Goal: Check status: Check status

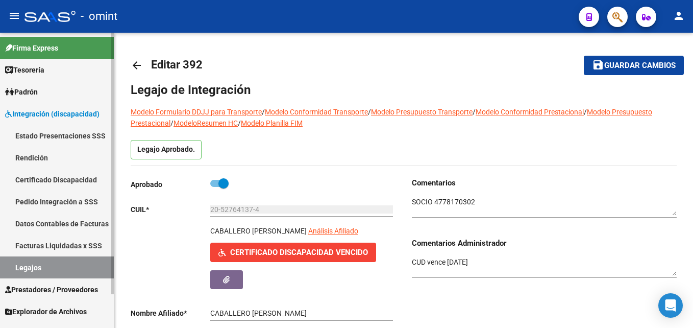
scroll to position [38, 0]
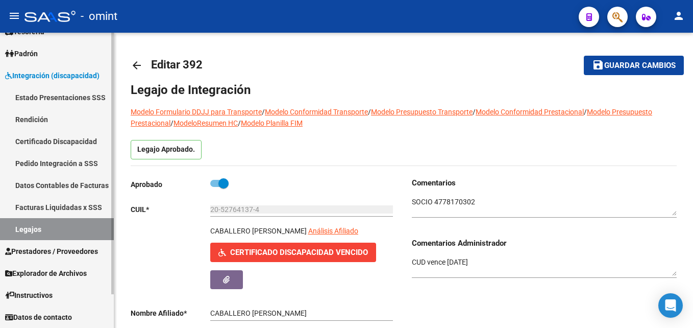
click at [47, 222] on link "Legajos" at bounding box center [57, 229] width 114 height 22
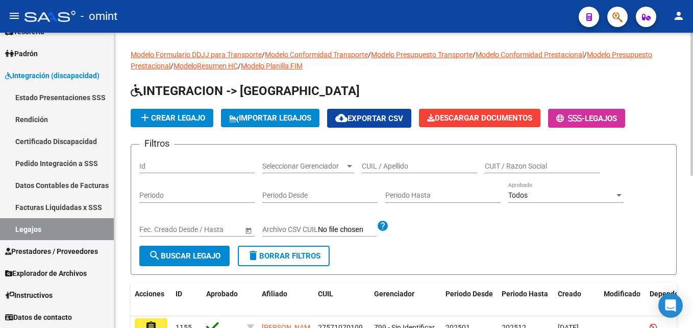
click at [396, 168] on input "CUIL / Apellido" at bounding box center [419, 166] width 115 height 9
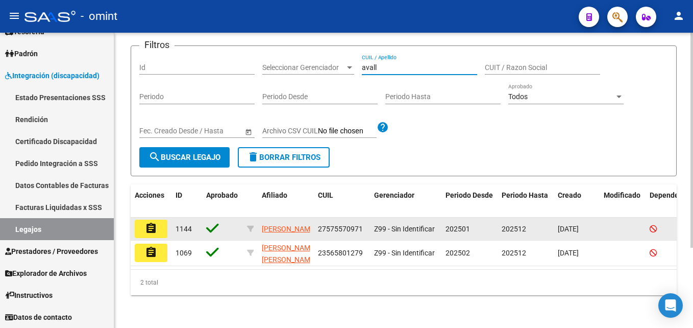
type input "avall"
click at [153, 222] on mat-icon "assignment" at bounding box center [151, 228] width 12 height 12
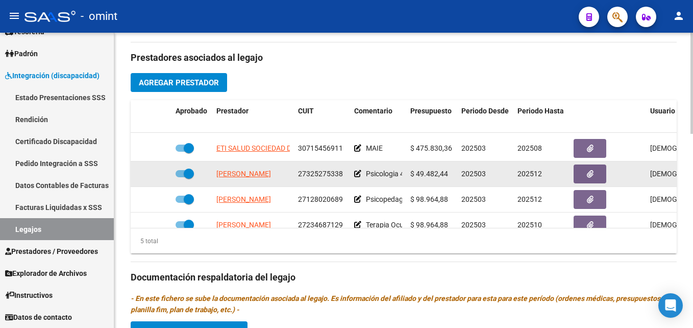
scroll to position [44, 0]
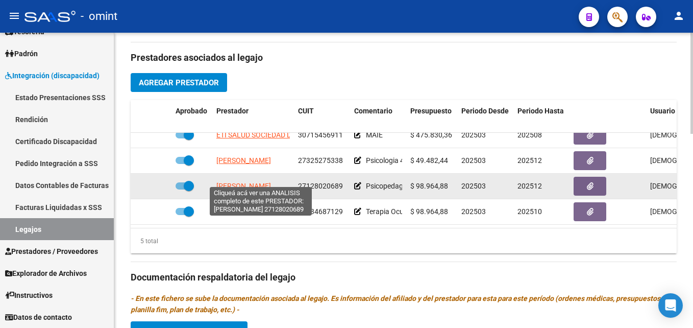
click at [231, 182] on span "[PERSON_NAME]" at bounding box center [244, 186] width 55 height 8
type textarea "27128020689"
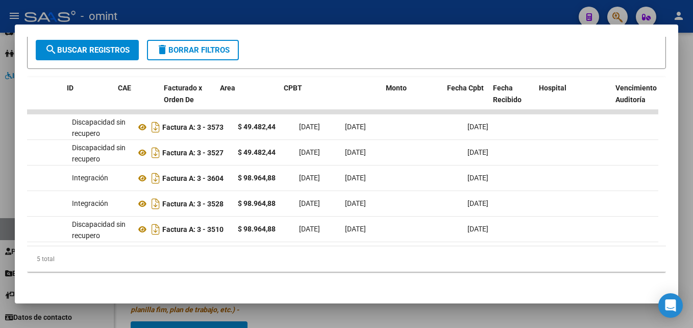
scroll to position [0, 0]
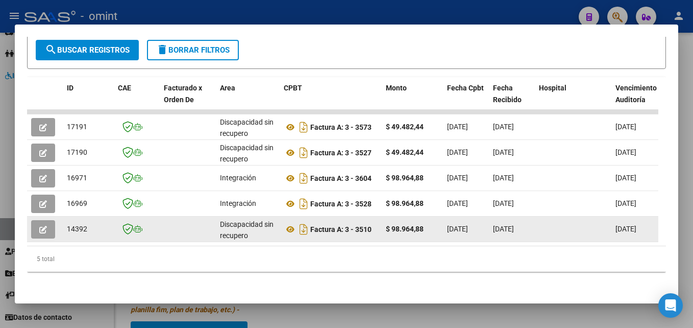
click at [44, 226] on icon "button" at bounding box center [43, 230] width 8 height 8
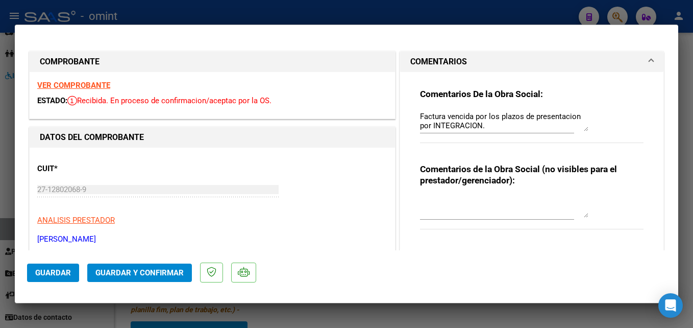
click at [81, 90] on div "VER COMPROBANTE ESTADO: Recibida. En proceso de confirmacion/aceptac por la OS." at bounding box center [213, 95] width 366 height 46
click at [83, 84] on strong "VER COMPROBANTE" at bounding box center [73, 85] width 73 height 9
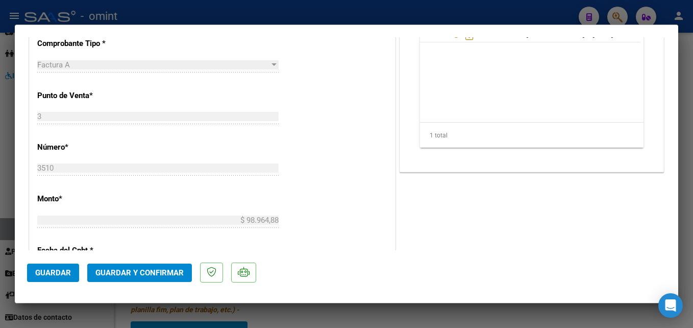
scroll to position [216, 0]
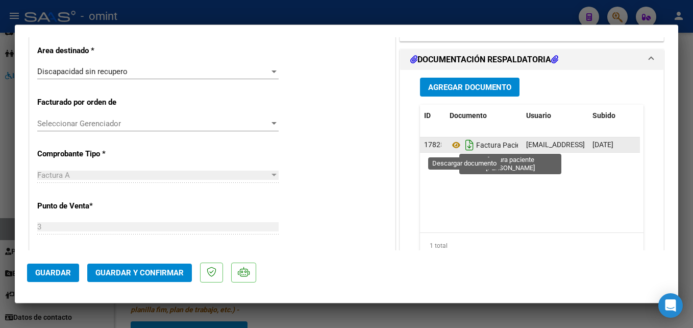
click at [464, 148] on icon "Descargar documento" at bounding box center [469, 145] width 13 height 16
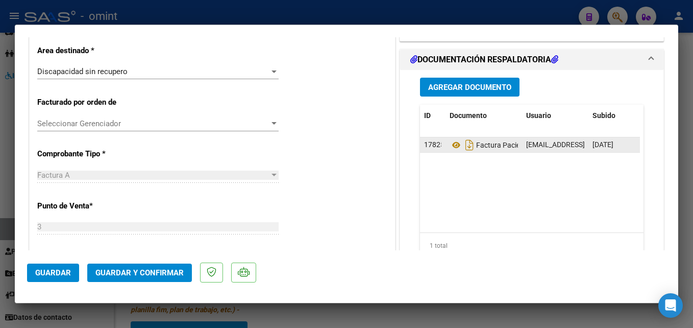
click at [140, 268] on span "Guardar y Confirmar" at bounding box center [139, 272] width 88 height 9
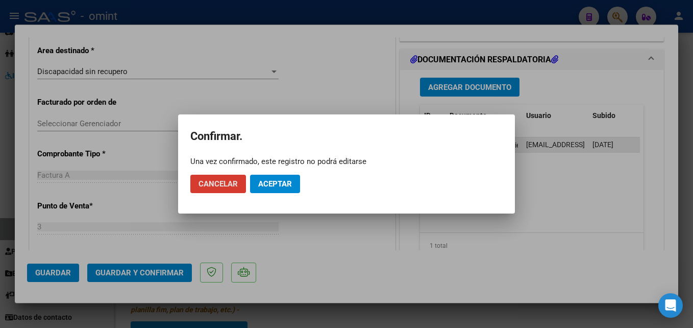
click at [283, 180] on span "Aceptar" at bounding box center [275, 183] width 34 height 9
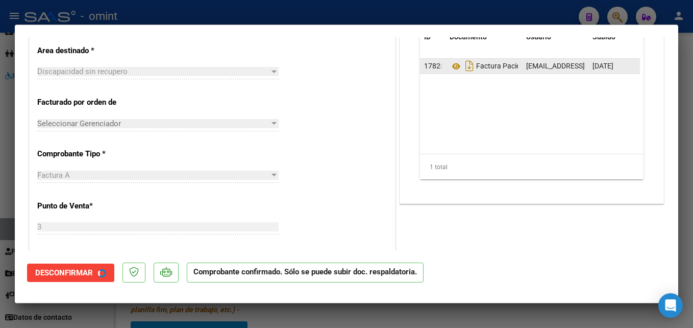
type input "$ 0,00"
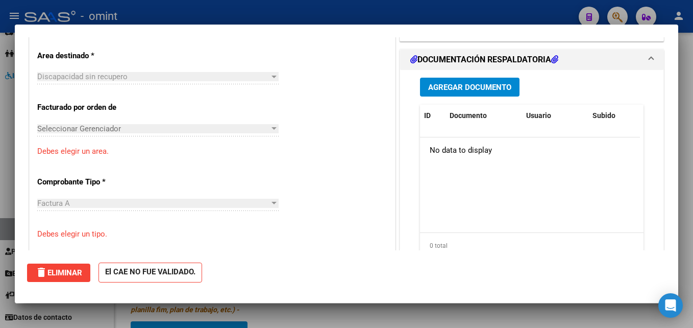
scroll to position [0, 0]
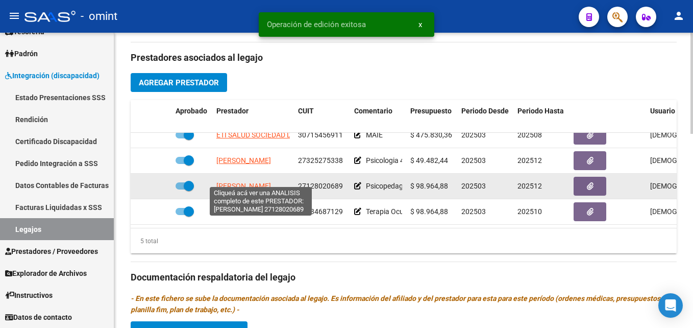
click at [247, 182] on span "[PERSON_NAME]" at bounding box center [244, 186] width 55 height 8
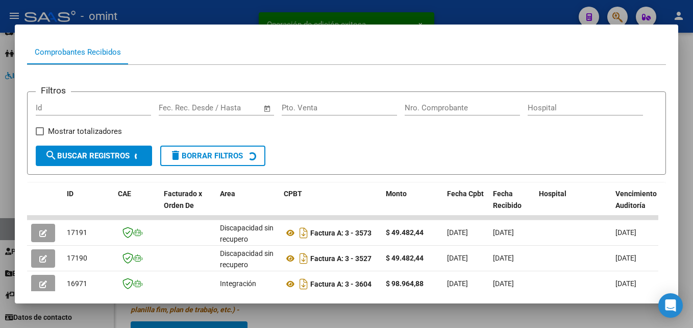
scroll to position [199, 0]
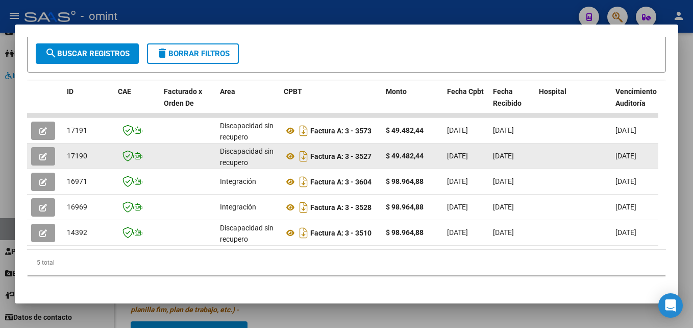
click at [45, 160] on icon "button" at bounding box center [43, 157] width 8 height 8
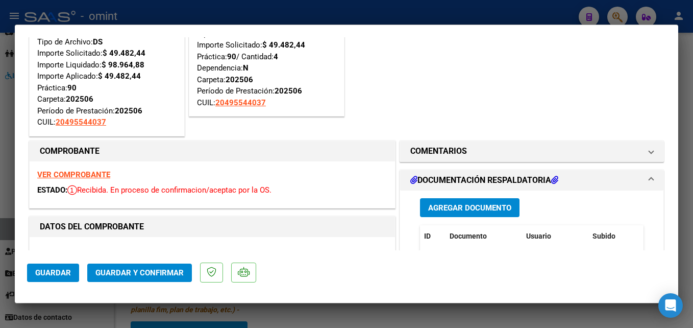
scroll to position [51, 0]
click at [78, 172] on strong "VER COMPROBANTE" at bounding box center [73, 175] width 73 height 9
type input "$ 0,00"
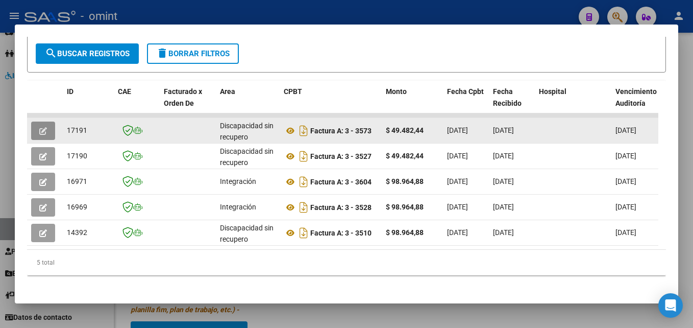
click at [45, 134] on icon "button" at bounding box center [43, 131] width 8 height 8
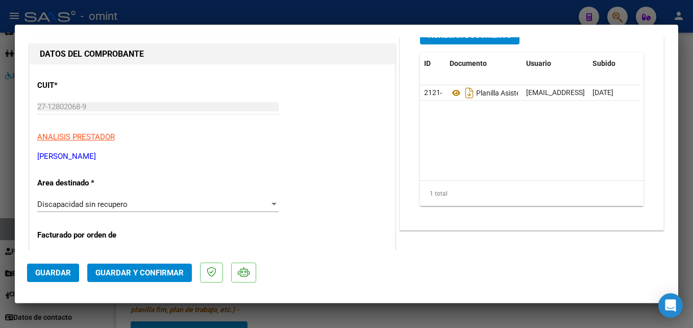
scroll to position [102, 0]
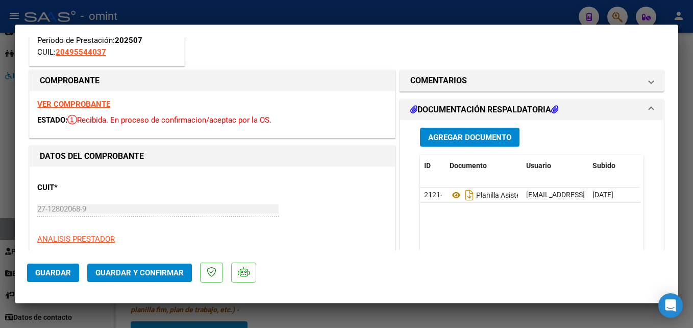
click at [75, 105] on strong "VER COMPROBANTE" at bounding box center [73, 104] width 73 height 9
type input "$ 0,00"
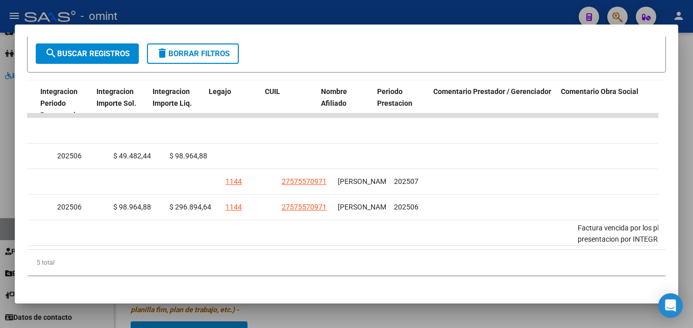
scroll to position [0, 1443]
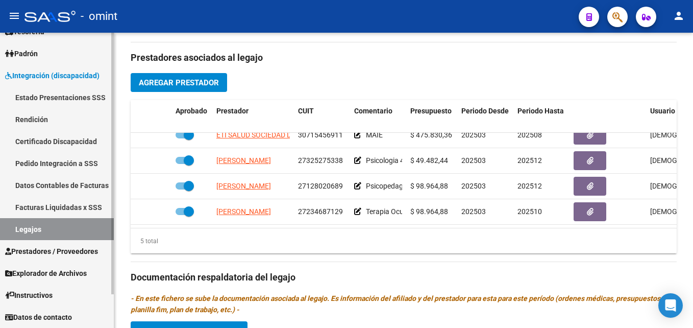
click at [86, 225] on link "Legajos" at bounding box center [57, 229] width 114 height 22
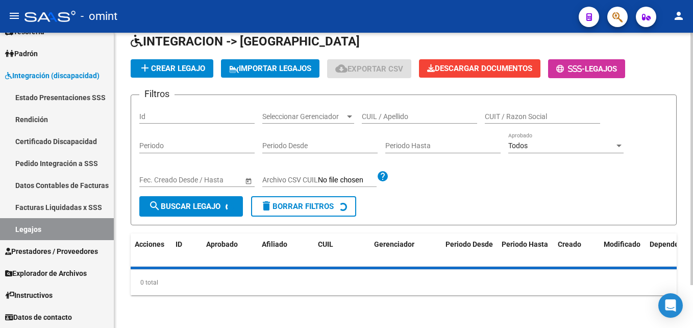
scroll to position [314, 0]
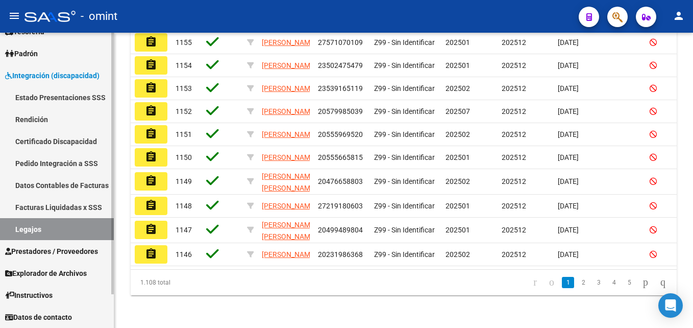
click at [47, 221] on link "Legajos" at bounding box center [57, 229] width 114 height 22
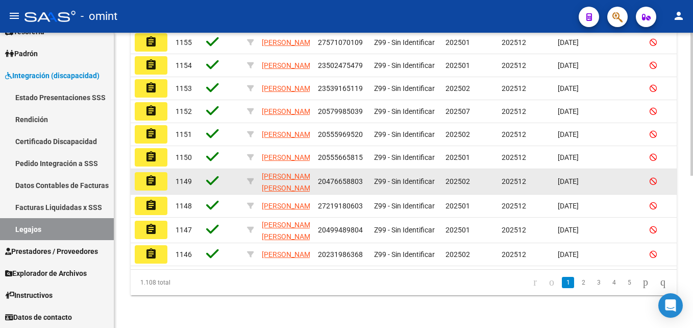
scroll to position [59, 0]
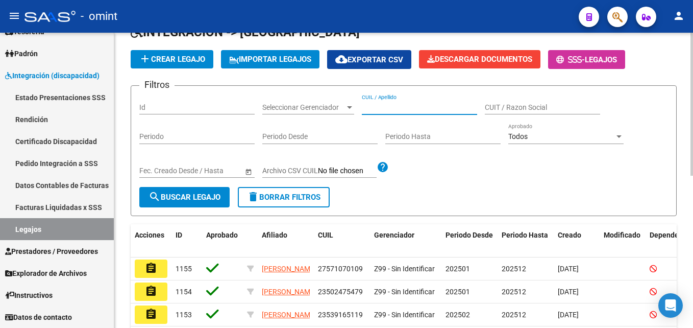
click at [415, 106] on input "CUIL / Apellido" at bounding box center [419, 107] width 115 height 9
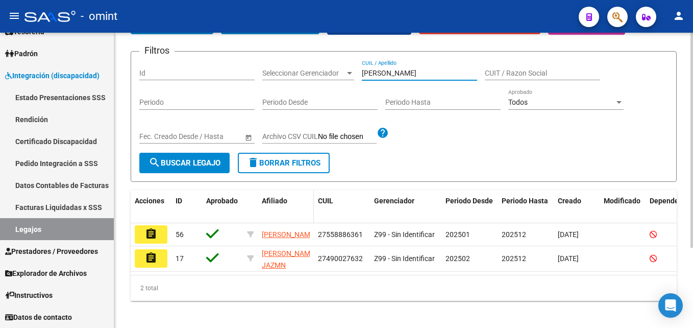
scroll to position [110, 0]
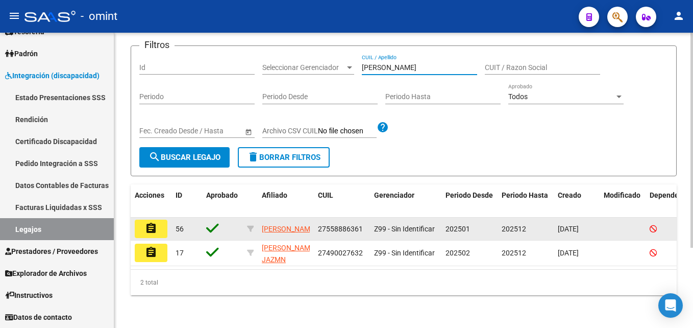
type input "[PERSON_NAME]"
click at [168, 218] on datatable-body-cell "assignment" at bounding box center [151, 229] width 41 height 22
click at [161, 220] on button "assignment" at bounding box center [151, 229] width 33 height 18
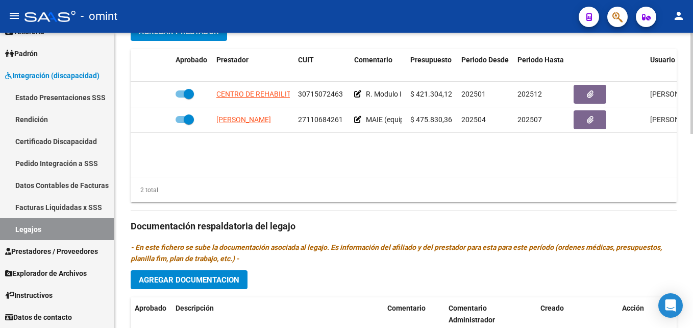
scroll to position [255, 0]
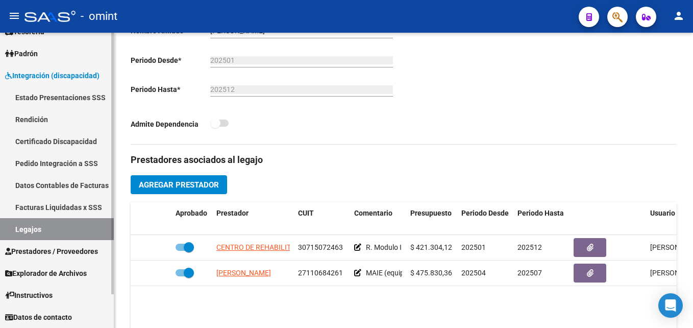
click at [64, 228] on link "Legajos" at bounding box center [57, 229] width 114 height 22
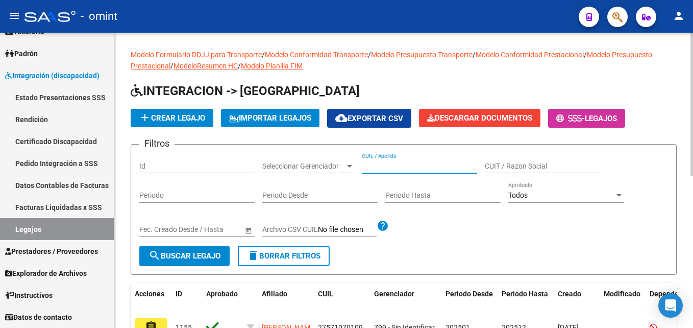
click at [404, 166] on input "CUIL / Apellido" at bounding box center [419, 166] width 115 height 9
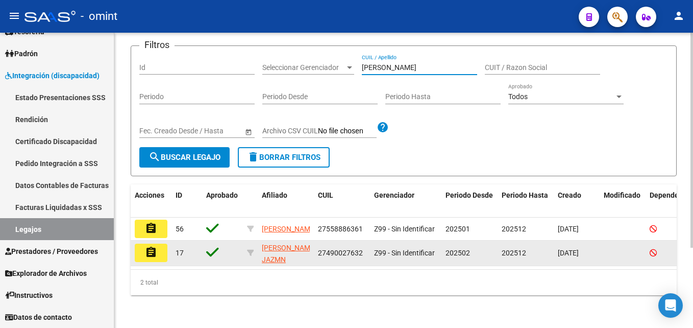
type input "[PERSON_NAME]"
click at [141, 245] on button "assignment" at bounding box center [151, 253] width 33 height 18
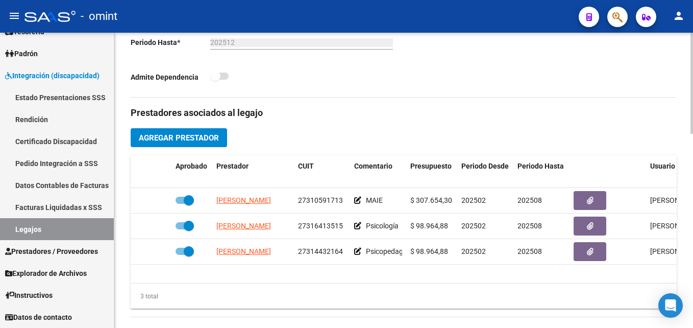
scroll to position [306, 0]
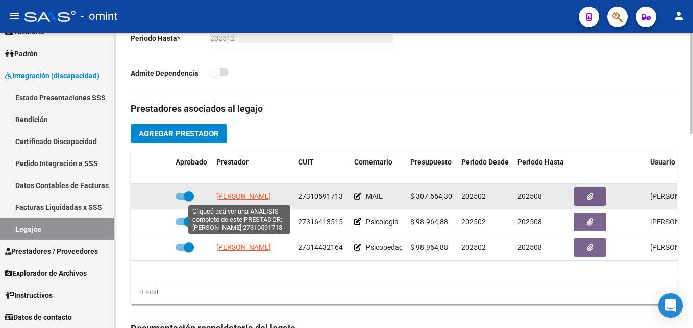
click at [243, 193] on span "[PERSON_NAME]" at bounding box center [244, 196] width 55 height 8
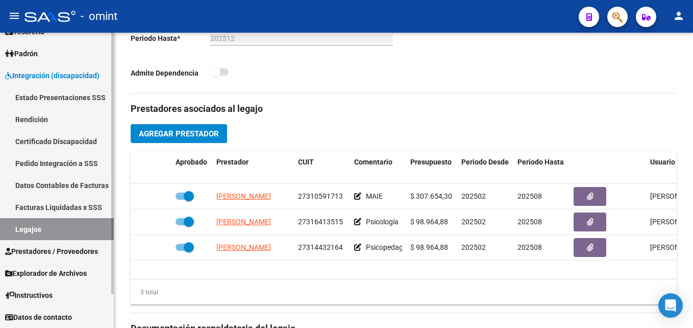
click at [62, 230] on link "Legajos" at bounding box center [57, 229] width 114 height 22
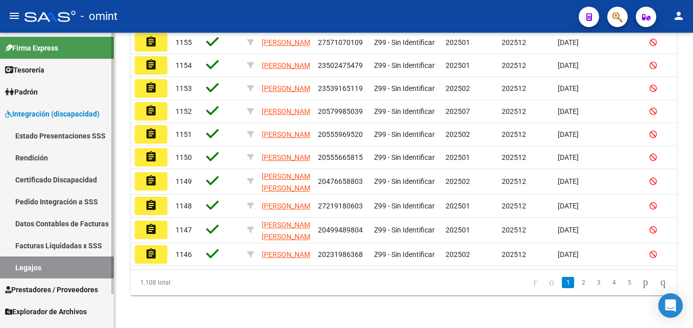
click at [46, 101] on link "Padrón" at bounding box center [57, 92] width 114 height 22
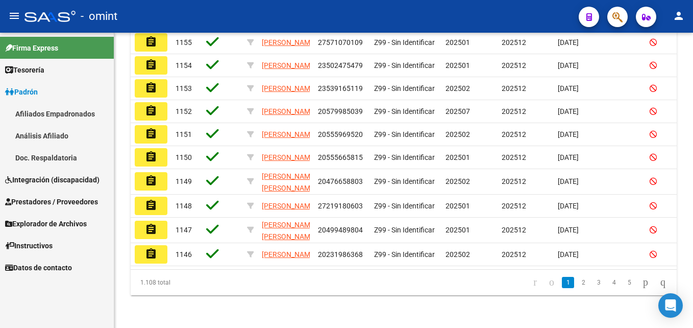
click at [56, 173] on link "Integración (discapacidad)" at bounding box center [57, 180] width 114 height 22
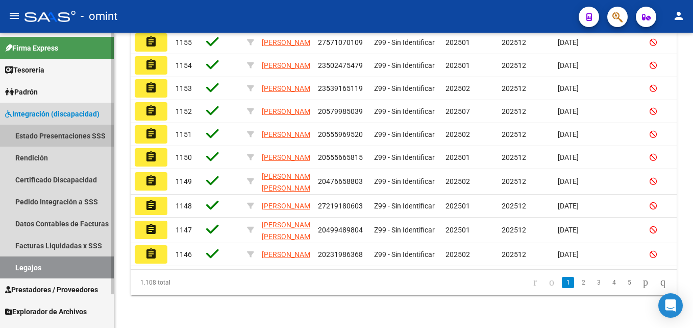
click at [63, 140] on link "Estado Presentaciones SSS" at bounding box center [57, 136] width 114 height 22
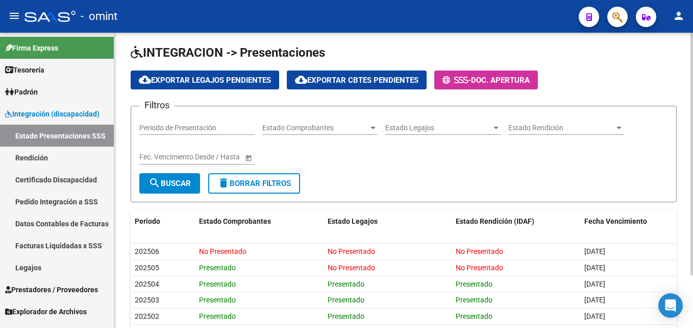
scroll to position [64, 0]
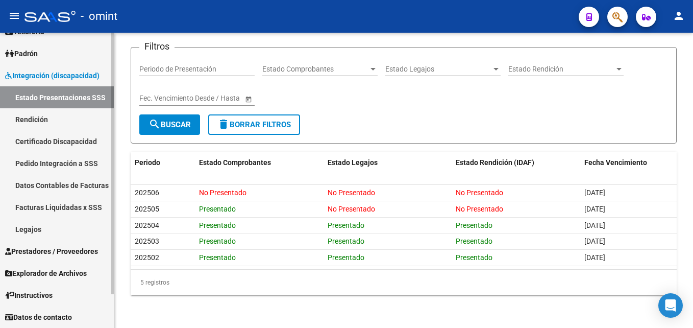
click at [54, 251] on span "Prestadores / Proveedores" at bounding box center [51, 251] width 93 height 11
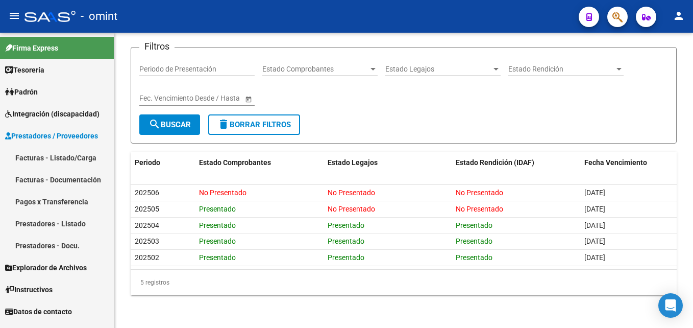
scroll to position [0, 0]
click at [72, 158] on link "Facturas - Listado/Carga" at bounding box center [57, 158] width 114 height 22
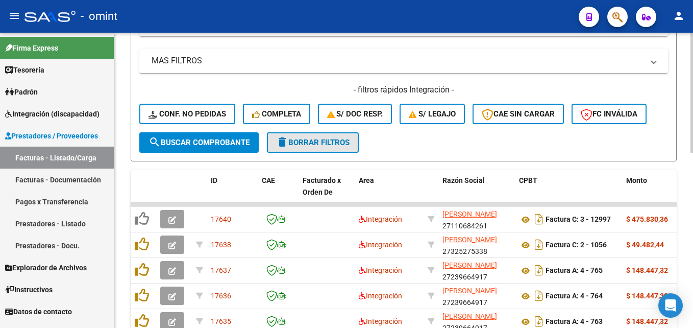
click at [349, 140] on span "delete Borrar Filtros" at bounding box center [313, 142] width 74 height 9
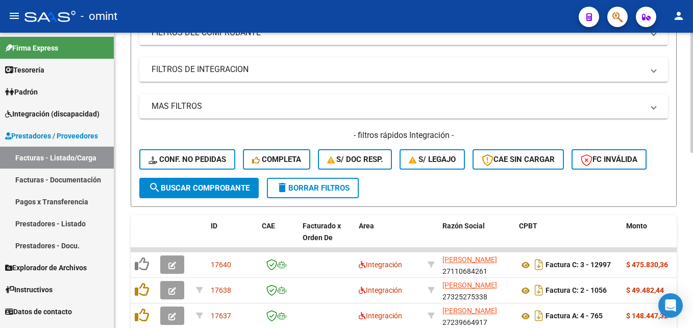
scroll to position [226, 0]
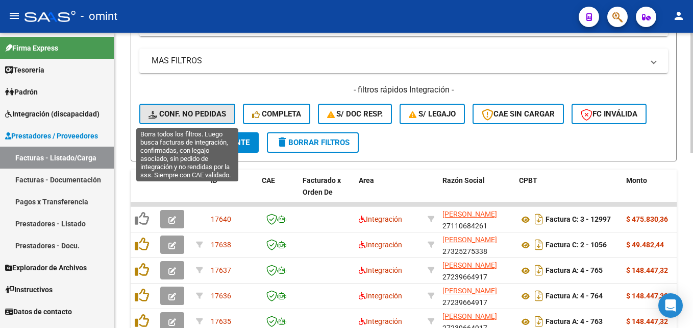
click at [204, 123] on button "Conf. no pedidas" at bounding box center [187, 114] width 96 height 20
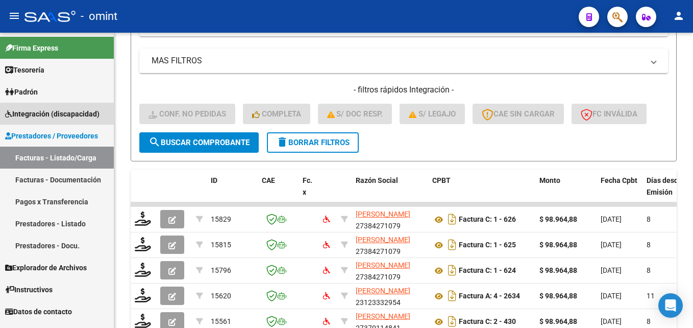
click at [31, 115] on span "Integración (discapacidad)" at bounding box center [52, 113] width 94 height 11
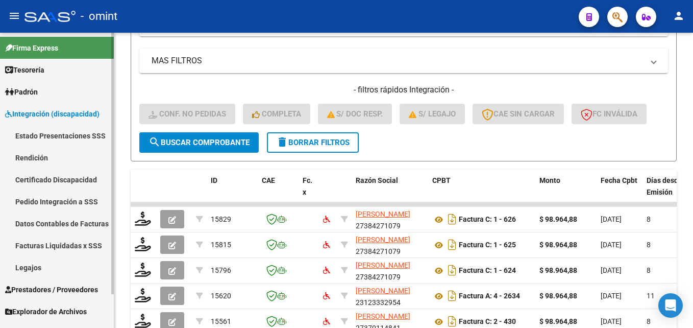
click at [61, 203] on link "Pedido Integración a SSS" at bounding box center [57, 201] width 114 height 22
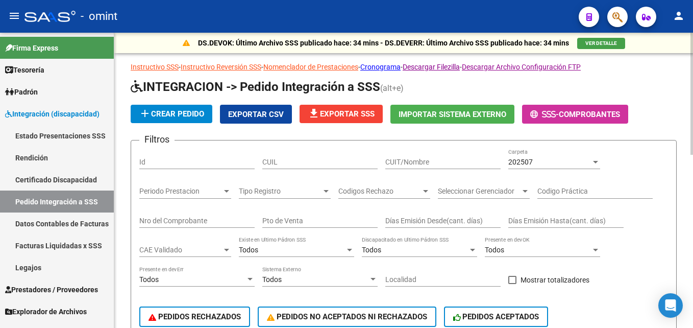
scroll to position [255, 0]
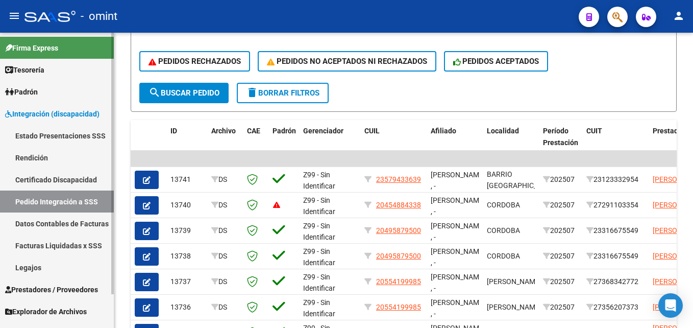
click at [53, 293] on span "Prestadores / Proveedores" at bounding box center [51, 289] width 93 height 11
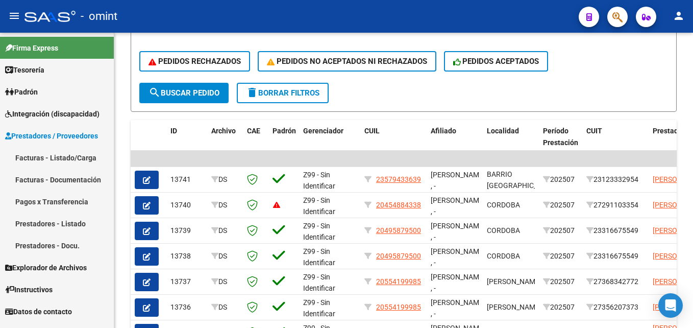
click at [62, 158] on link "Facturas - Listado/Carga" at bounding box center [57, 158] width 114 height 22
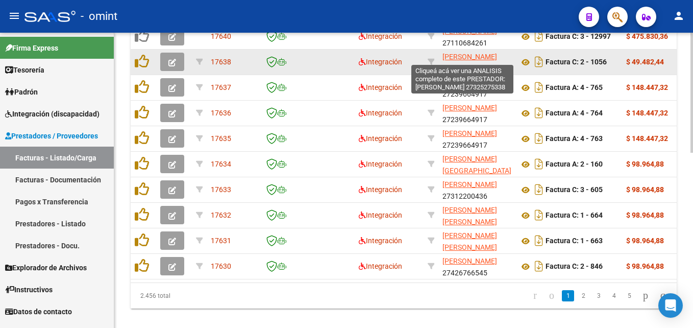
click at [451, 57] on span "[PERSON_NAME]" at bounding box center [470, 57] width 55 height 8
type textarea "27325275338"
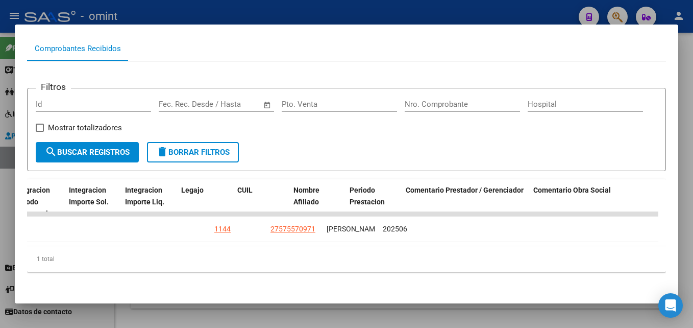
scroll to position [0, 1469]
click at [689, 223] on div at bounding box center [346, 164] width 693 height 328
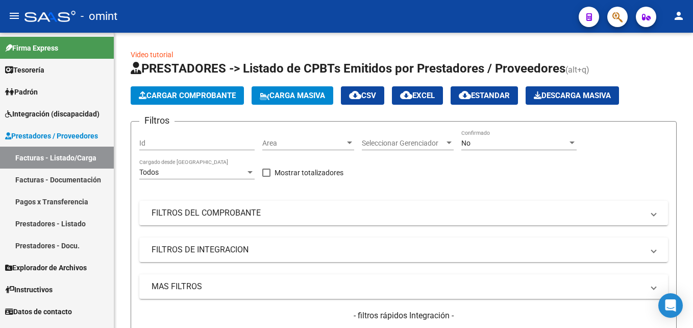
click at [52, 116] on span "Integración (discapacidad)" at bounding box center [52, 113] width 94 height 11
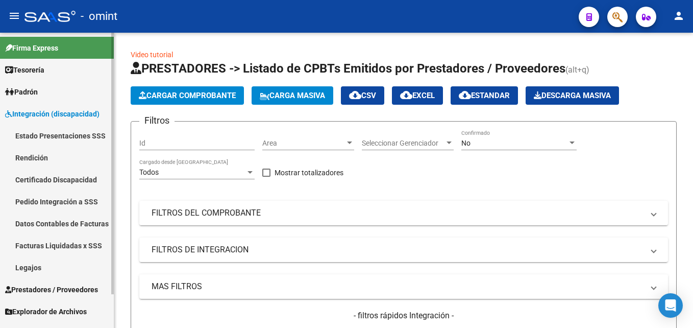
click at [43, 261] on link "Legajos" at bounding box center [57, 267] width 114 height 22
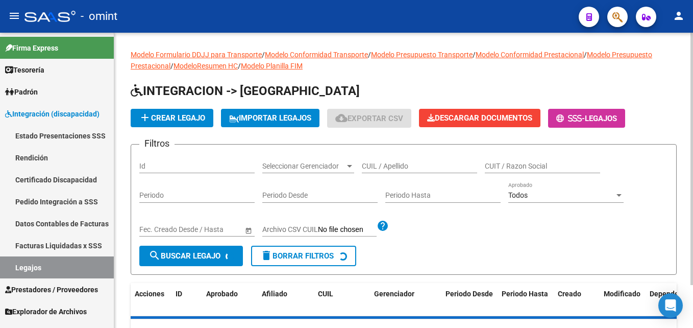
click at [388, 167] on input "CUIL / Apellido" at bounding box center [419, 166] width 115 height 9
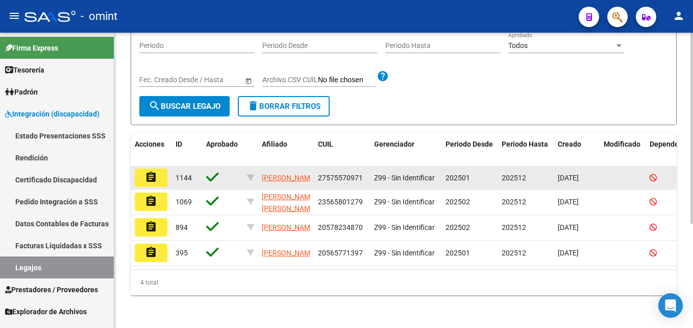
scroll to position [161, 0]
type input "aval"
click at [152, 171] on mat-icon "assignment" at bounding box center [151, 177] width 12 height 12
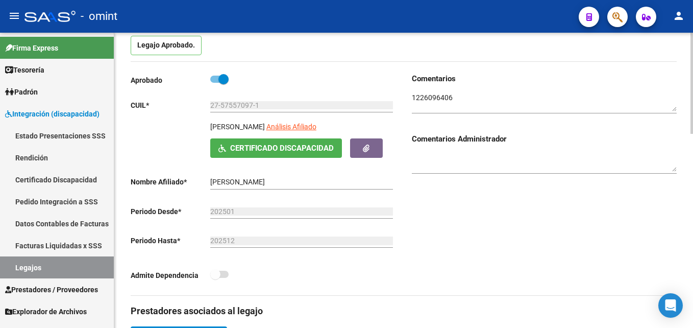
scroll to position [102, 0]
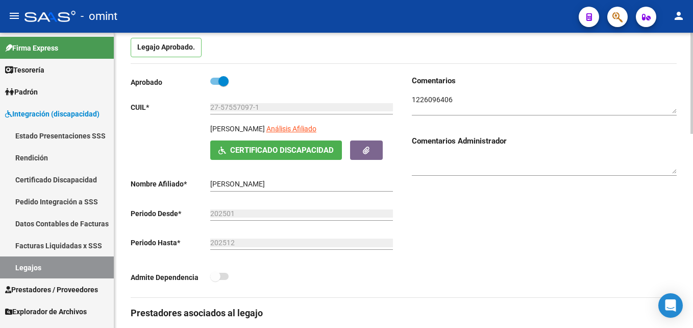
click at [433, 100] on textarea at bounding box center [544, 103] width 265 height 19
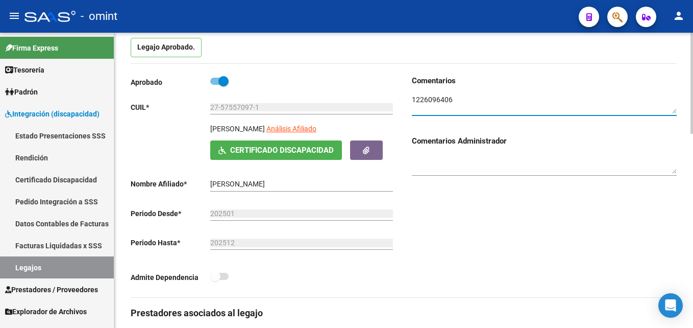
click at [433, 100] on textarea at bounding box center [544, 103] width 265 height 19
click at [227, 109] on input "27-57557097-1" at bounding box center [301, 107] width 183 height 9
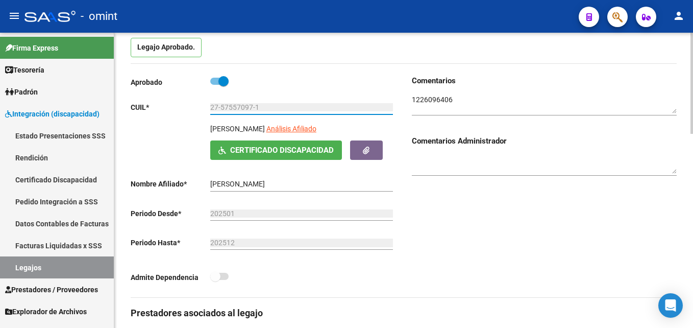
click at [227, 109] on input "27-57557097-1" at bounding box center [301, 107] width 183 height 9
drag, startPoint x: 64, startPoint y: 200, endPoint x: 99, endPoint y: 195, distance: 35.0
click at [64, 200] on link "Pedido Integración a SSS" at bounding box center [57, 201] width 114 height 22
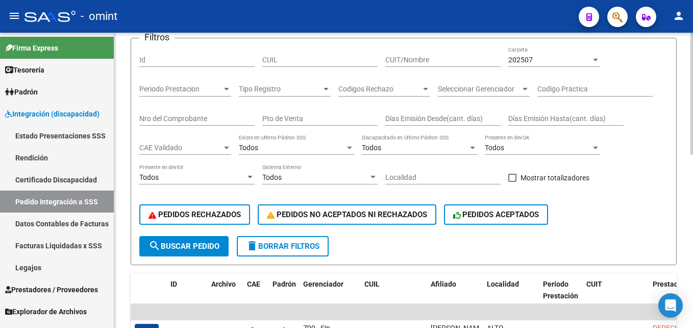
scroll to position [51, 0]
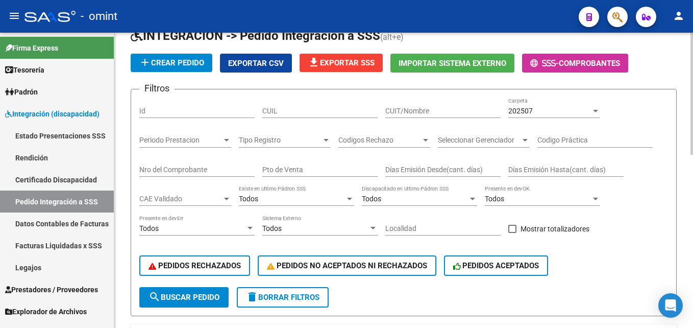
click at [294, 118] on div "CUIL" at bounding box center [319, 112] width 115 height 29
click at [80, 242] on link "Facturas Liquidadas x SSS" at bounding box center [57, 245] width 114 height 22
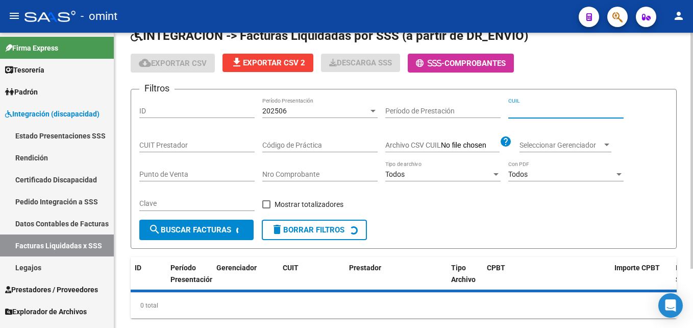
click at [532, 108] on input "CUIL" at bounding box center [566, 111] width 115 height 9
paste input "27-57557097-1"
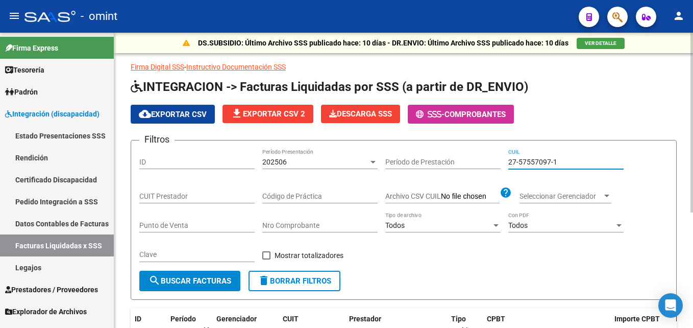
type input "27-57557097-1"
click at [293, 163] on div "202506" at bounding box center [315, 162] width 106 height 9
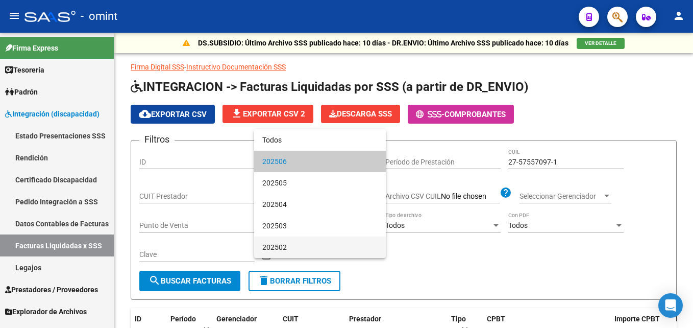
click at [288, 241] on span "202502" at bounding box center [319, 246] width 115 height 21
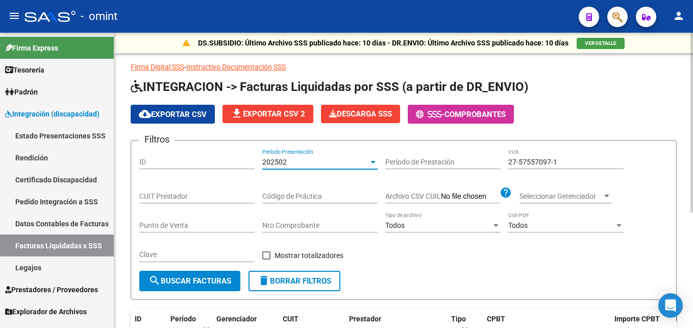
click at [201, 274] on button "search Buscar Facturas" at bounding box center [189, 281] width 101 height 20
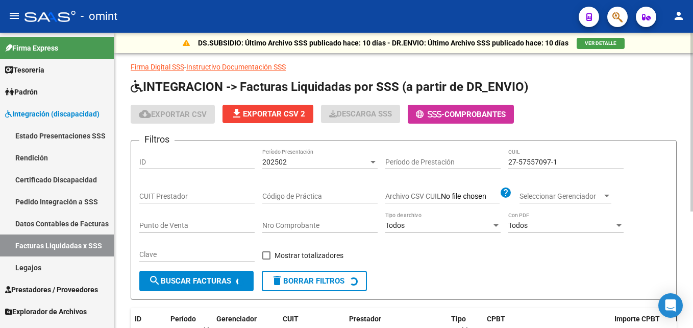
scroll to position [97, 0]
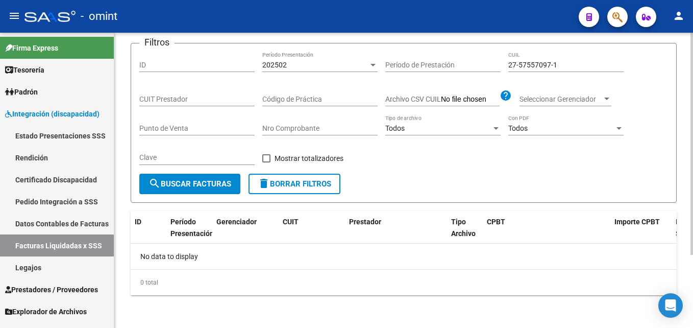
click at [310, 61] on div "202502" at bounding box center [315, 65] width 106 height 9
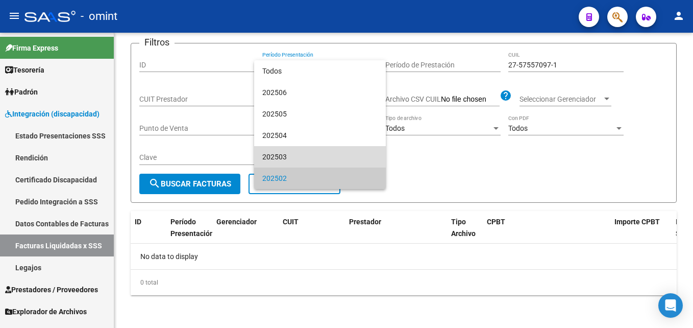
click at [283, 150] on span "202503" at bounding box center [319, 156] width 115 height 21
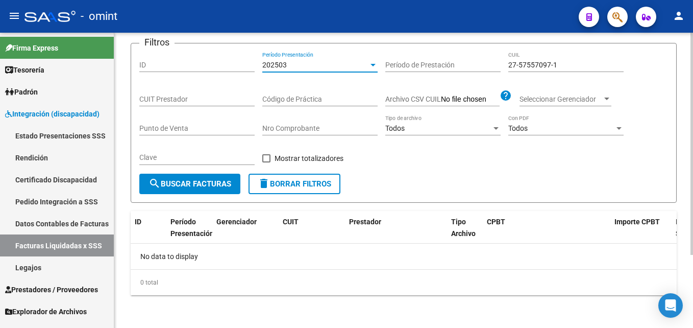
click at [204, 183] on span "search Buscar Facturas" at bounding box center [190, 183] width 83 height 9
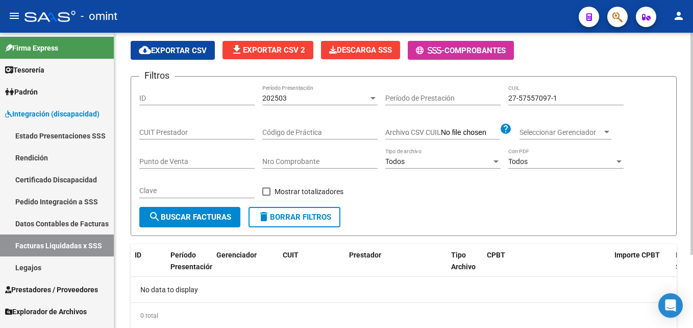
scroll to position [46, 0]
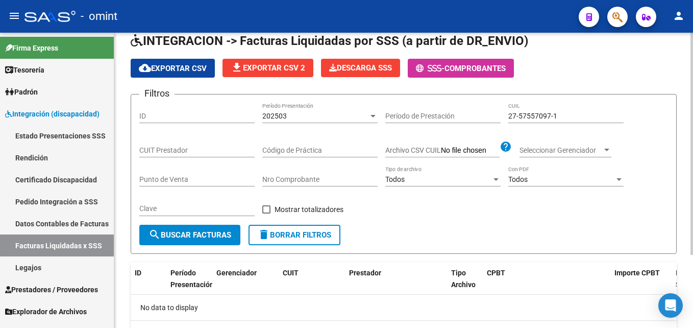
click at [305, 115] on div "202503" at bounding box center [315, 116] width 106 height 9
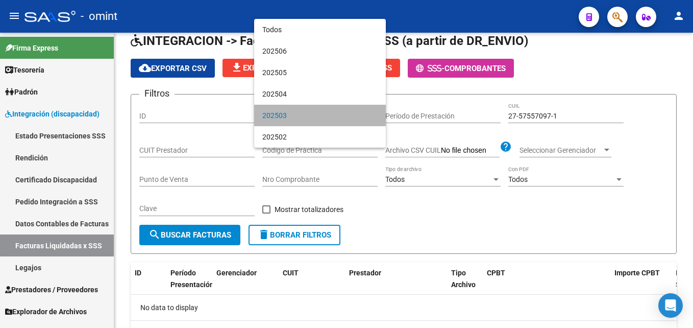
click at [292, 105] on span "202503" at bounding box center [319, 115] width 115 height 21
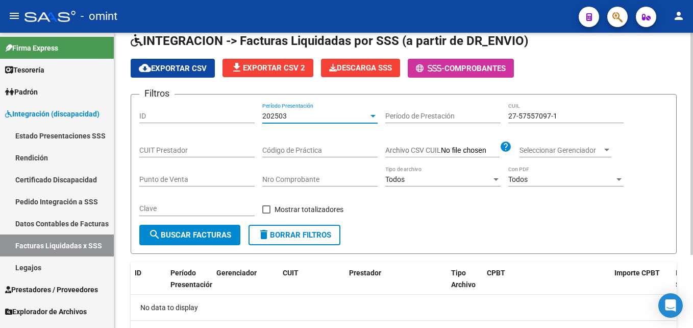
click at [290, 115] on div "202503" at bounding box center [315, 116] width 106 height 9
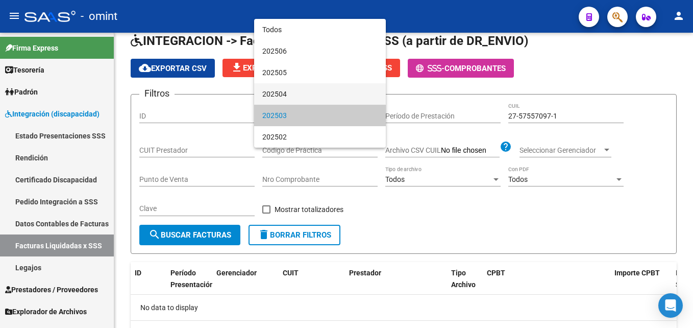
click at [299, 94] on span "202504" at bounding box center [319, 93] width 115 height 21
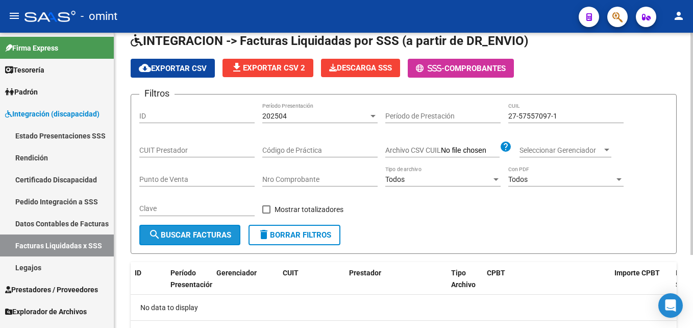
click at [194, 225] on button "search Buscar Facturas" at bounding box center [189, 235] width 101 height 20
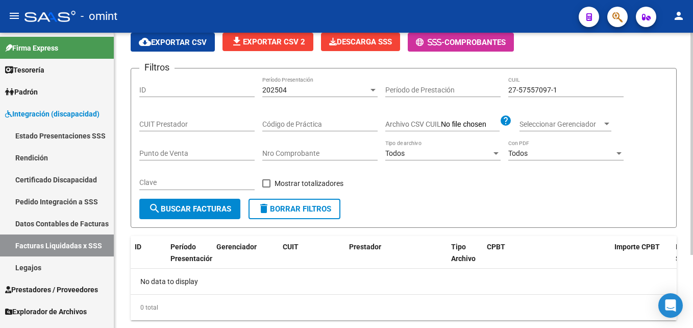
scroll to position [97, 0]
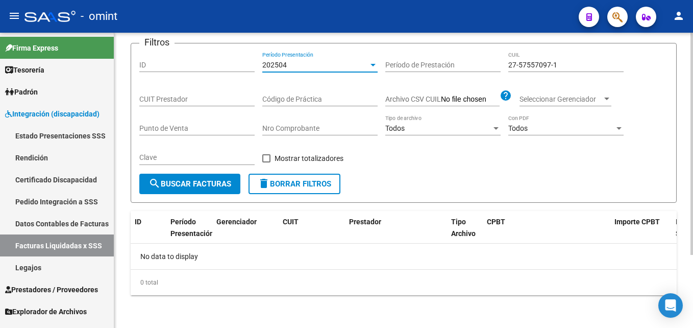
click at [295, 67] on div "202504" at bounding box center [315, 65] width 106 height 9
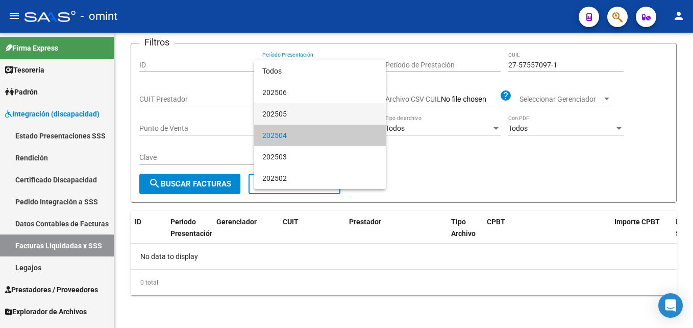
click at [291, 108] on span "202505" at bounding box center [319, 113] width 115 height 21
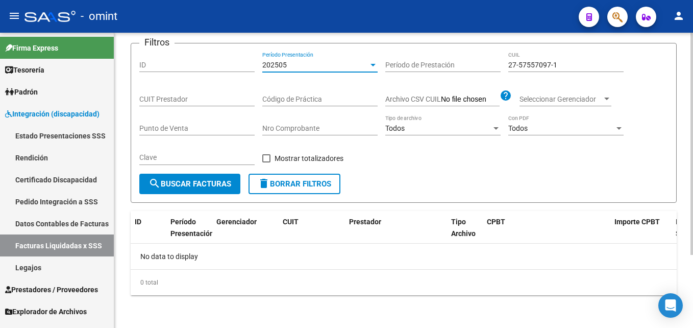
click at [217, 188] on span "search Buscar Facturas" at bounding box center [190, 183] width 83 height 9
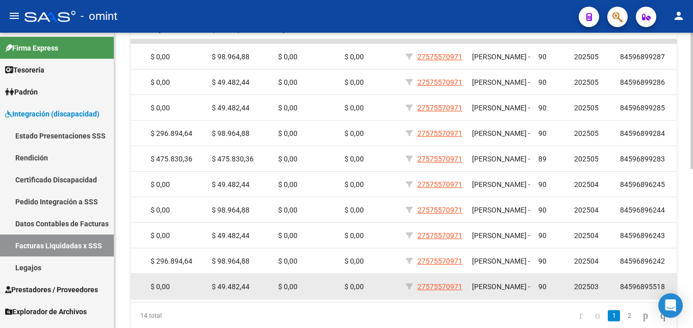
scroll to position [343, 0]
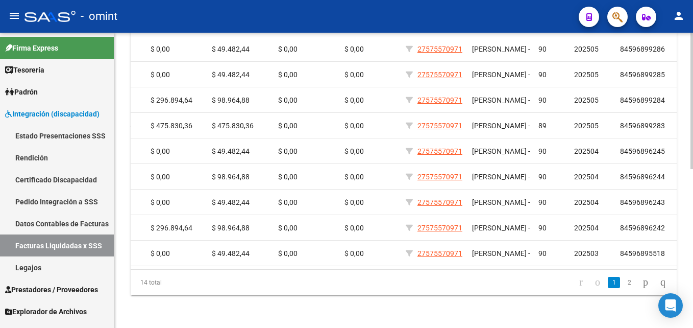
click at [622, 284] on li "2" at bounding box center [629, 282] width 15 height 17
click at [624, 284] on link "2" at bounding box center [630, 282] width 12 height 11
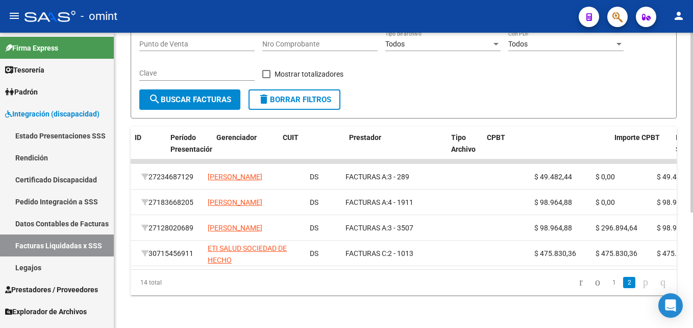
scroll to position [0, 0]
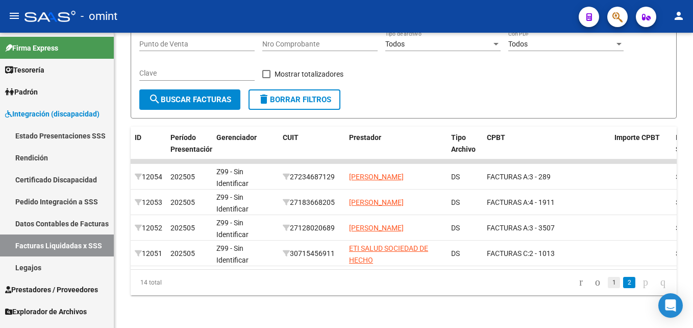
click at [608, 288] on link "1" at bounding box center [614, 282] width 12 height 11
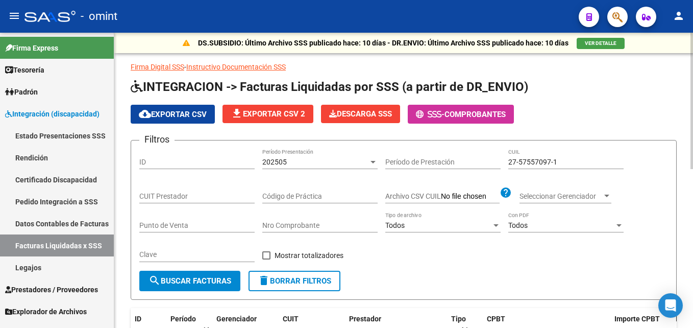
click at [296, 162] on div "202505" at bounding box center [315, 162] width 106 height 9
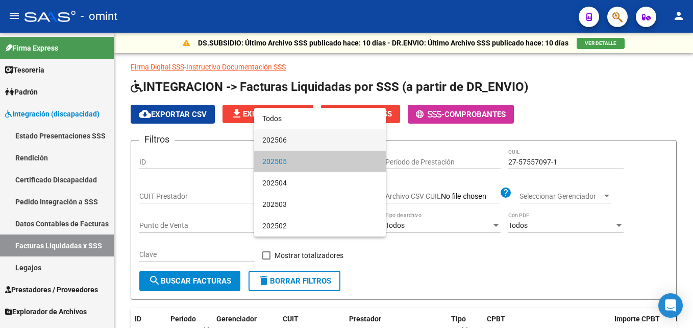
click at [289, 143] on span "202506" at bounding box center [319, 139] width 115 height 21
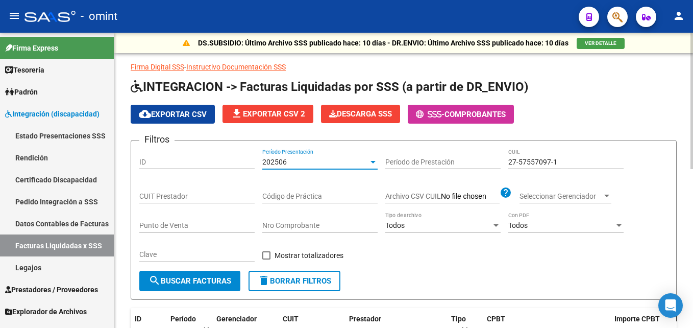
click at [210, 282] on span "search Buscar Facturas" at bounding box center [190, 280] width 83 height 9
